Goal: Task Accomplishment & Management: Use online tool/utility

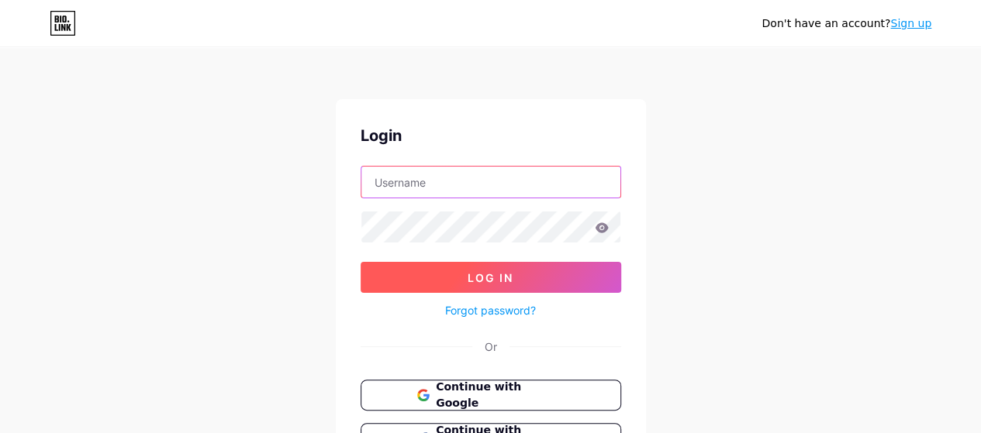
type input "[EMAIL_ADDRESS][DOMAIN_NAME]"
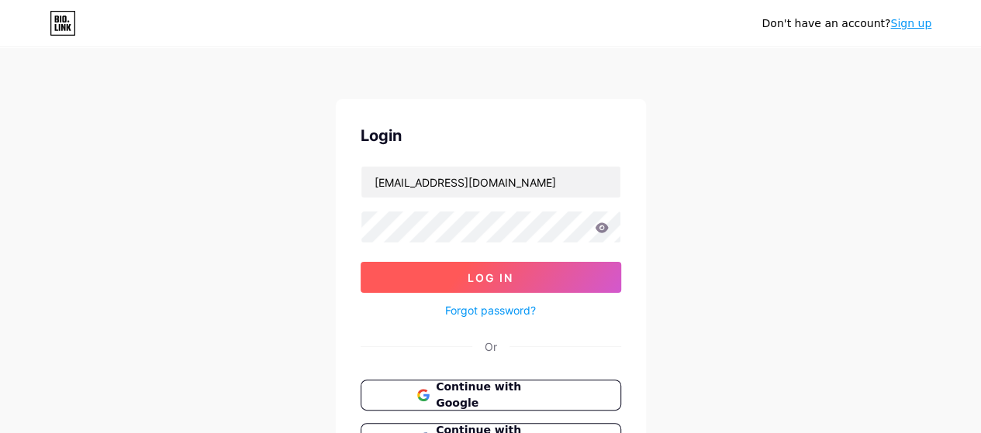
click at [495, 275] on span "Log In" at bounding box center [491, 277] width 46 height 13
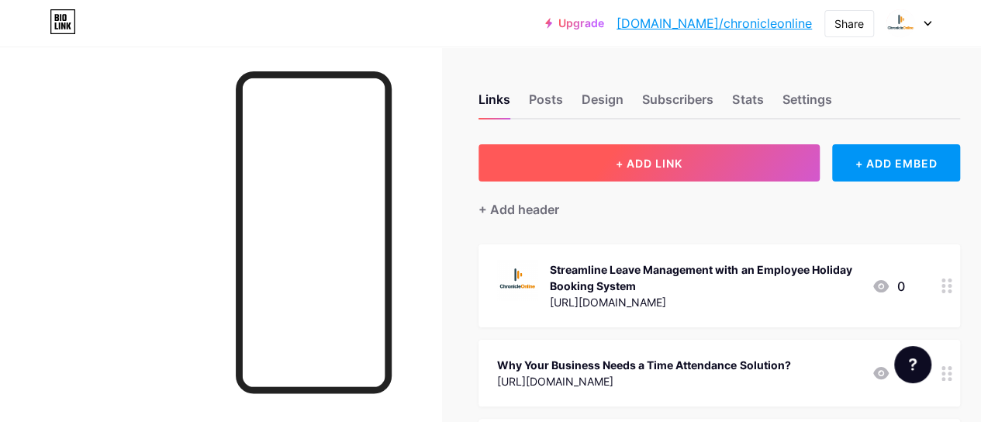
click at [653, 150] on button "+ ADD LINK" at bounding box center [648, 162] width 341 height 37
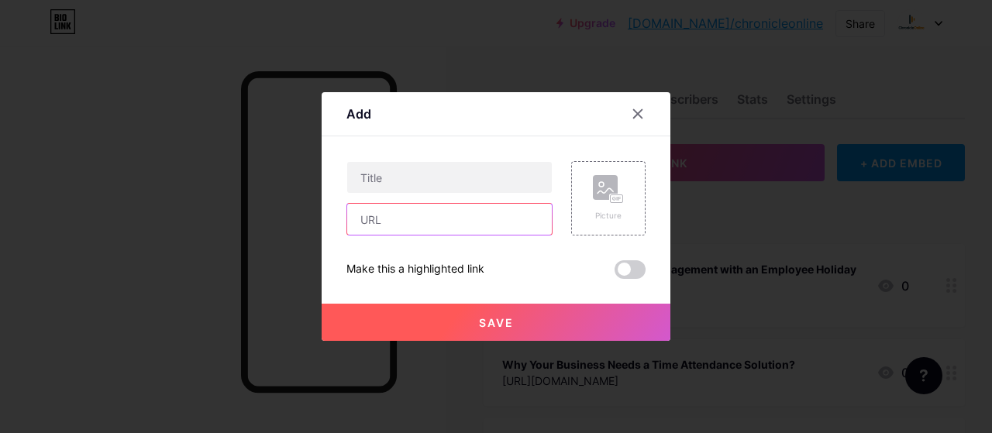
click at [395, 221] on input "text" at bounding box center [449, 219] width 205 height 31
paste input "[URL][DOMAIN_NAME]"
type input "[URL][DOMAIN_NAME]"
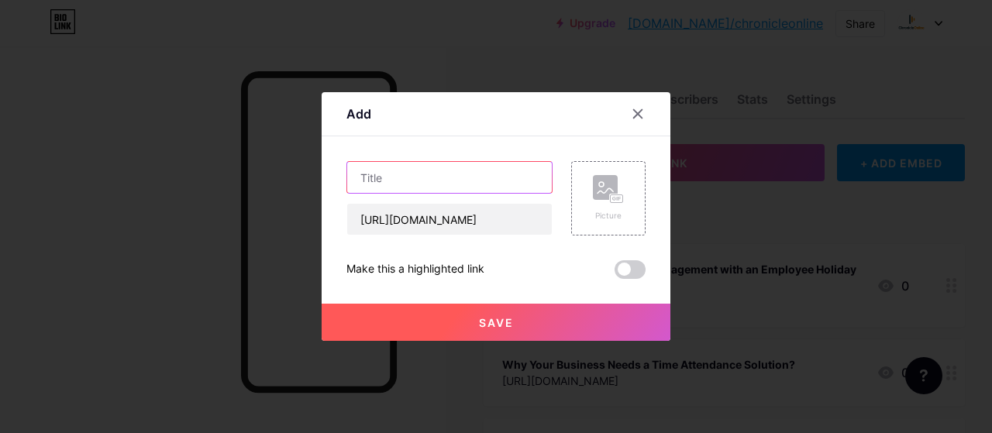
scroll to position [0, 0]
click at [388, 173] on input "text" at bounding box center [449, 177] width 205 height 31
paste input "Online Payroll Software UK – A Smarter Way to Manage Payroll"
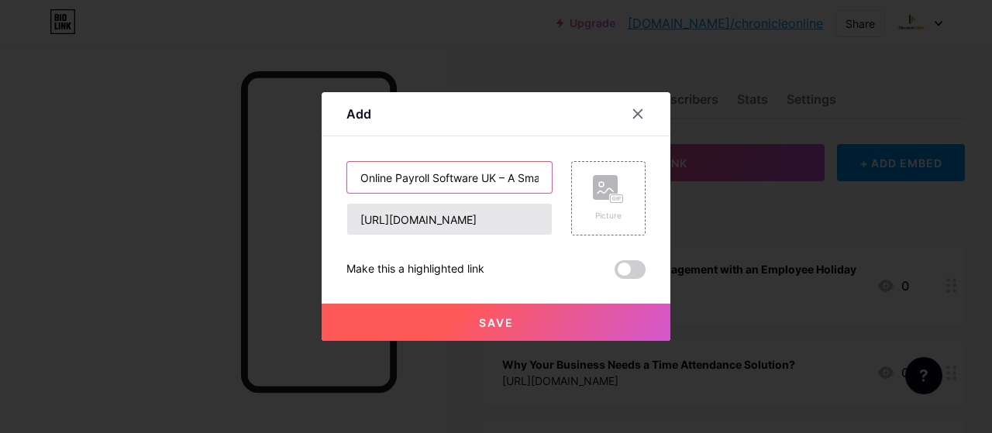
scroll to position [0, 141]
type input "Online Payroll Software UK – A Smarter Way to Manage Payroll"
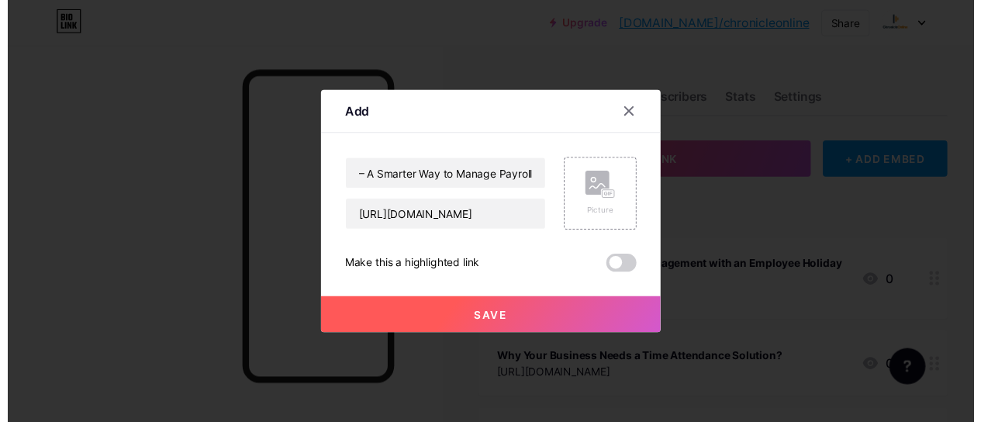
scroll to position [0, 0]
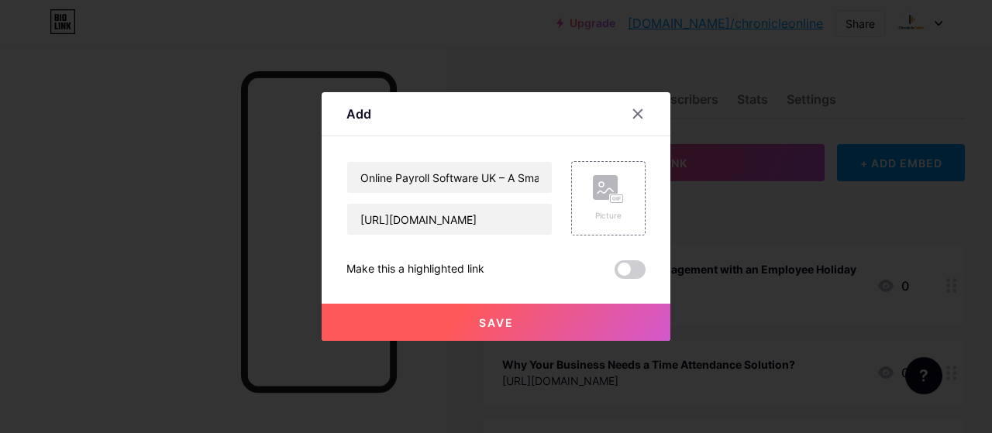
click at [493, 316] on span "Save" at bounding box center [496, 322] width 35 height 13
